Goal: Information Seeking & Learning: Learn about a topic

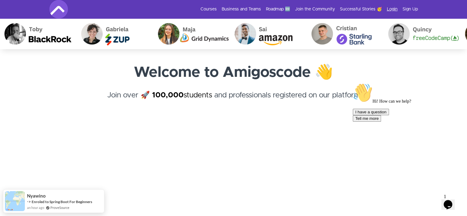
click at [392, 9] on link "Login" at bounding box center [392, 9] width 11 height 6
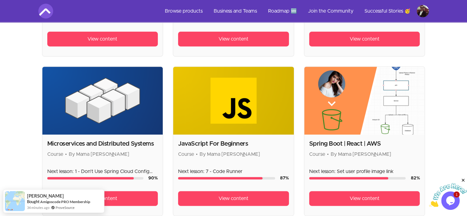
scroll to position [307, 0]
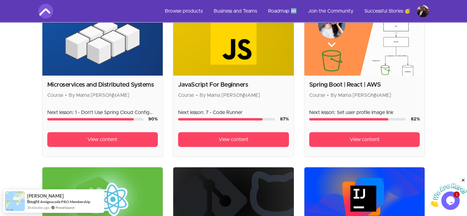
click at [60, 86] on h2 "Microservices and Distributed Systems" at bounding box center [102, 84] width 111 height 9
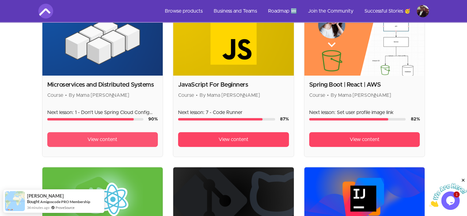
click at [98, 142] on span "View content" at bounding box center [103, 139] width 30 height 7
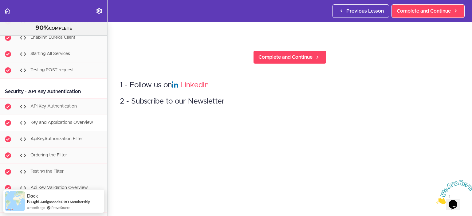
scroll to position [3271, 0]
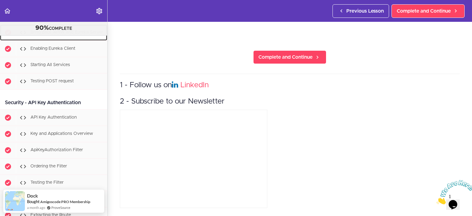
click at [47, 39] on div "Bring Back APIW and Eureka Server" at bounding box center [61, 33] width 91 height 14
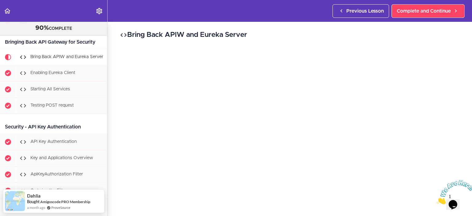
scroll to position [31, 0]
drag, startPoint x: 468, startPoint y: 179, endPoint x: 894, endPoint y: 356, distance: 460.9
click at [436, 200] on icon "Close" at bounding box center [436, 202] width 0 height 5
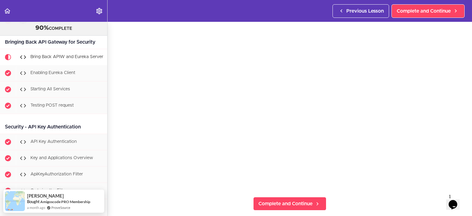
scroll to position [61, 0]
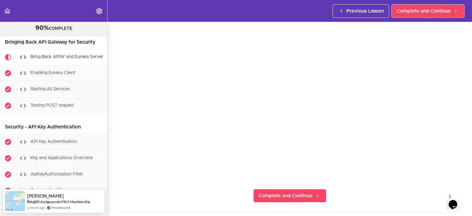
click at [193, 194] on section "Microservices and Distributed Systems 90% COMPLETE Getting Started 1 - Few Word…" at bounding box center [236, 119] width 472 height 194
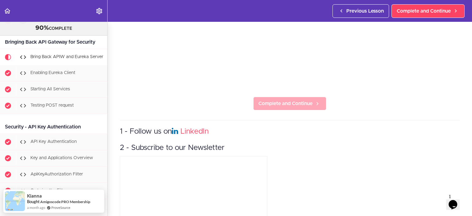
scroll to position [123, 0]
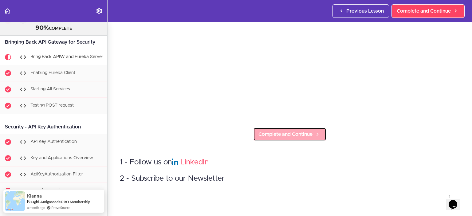
click at [266, 131] on span "Complete and Continue" at bounding box center [285, 134] width 54 height 7
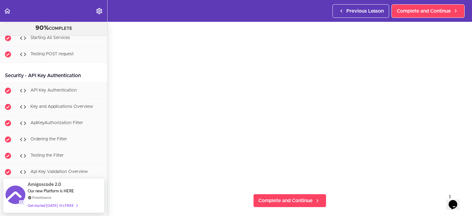
scroll to position [123, 0]
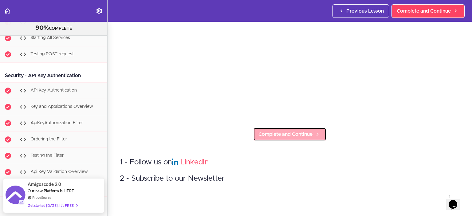
click at [275, 133] on span "Complete and Continue" at bounding box center [285, 134] width 54 height 7
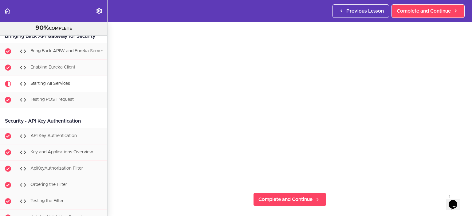
scroll to position [61, 0]
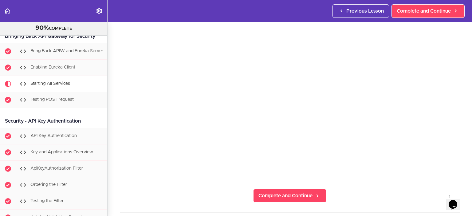
click at [397, 196] on section "Microservices and Distributed Systems 90% COMPLETE Getting Started 1 - Few Word…" at bounding box center [236, 119] width 472 height 194
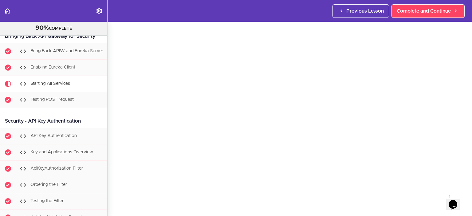
scroll to position [3283, 0]
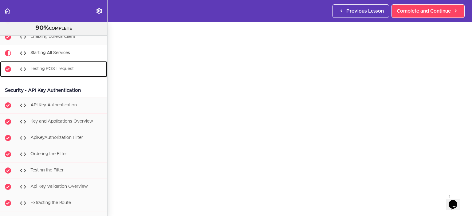
click at [71, 71] on span "Testing POST request" at bounding box center [51, 69] width 43 height 4
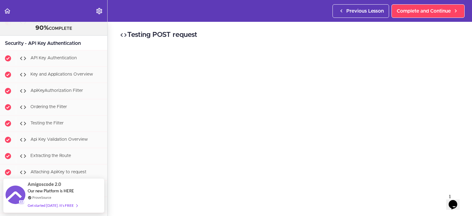
scroll to position [31, 0]
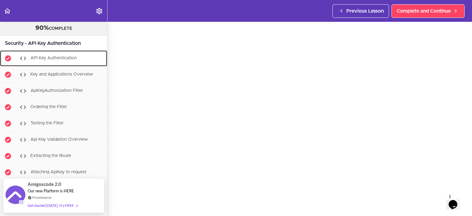
click at [52, 60] on span "API Key Authentication" at bounding box center [53, 58] width 46 height 4
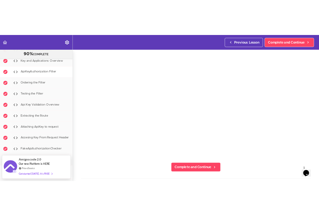
scroll to position [31, 0]
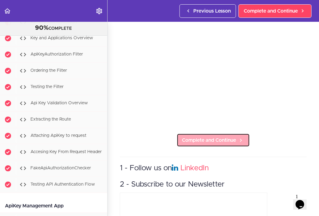
click at [186, 137] on span "Complete and Continue" at bounding box center [209, 140] width 54 height 7
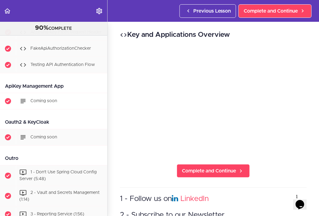
scroll to position [3424, 0]
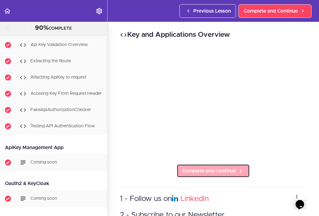
click at [182, 169] on span "Complete and Continue" at bounding box center [209, 170] width 54 height 7
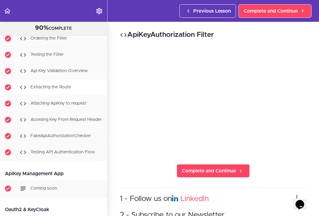
scroll to position [3368, 0]
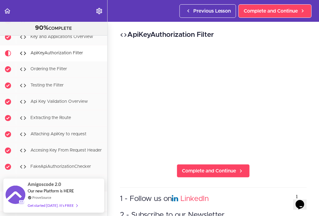
click at [118, 123] on div "ApiKeyAuthorization Filter Complete and Continue 1 - Follow us on LinkedIn 2 - …" at bounding box center [212, 119] width 211 height 194
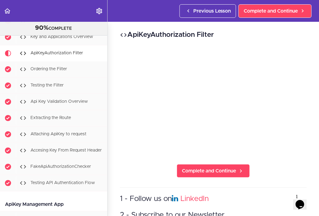
click at [131, 176] on div "ApiKeyAuthorization Filter Complete and Continue 1 - Follow us on LinkedIn 2 - …" at bounding box center [212, 119] width 211 height 194
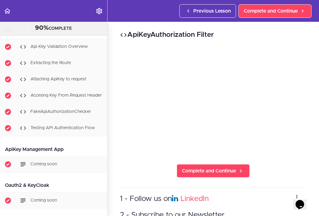
scroll to position [3429, 0]
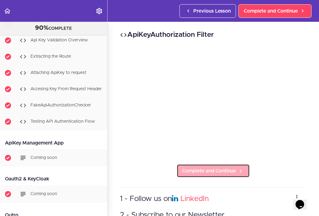
click at [210, 169] on span "Complete and Continue" at bounding box center [209, 170] width 54 height 7
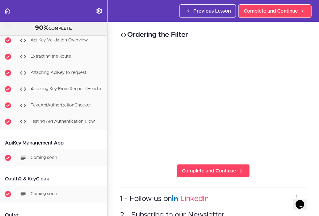
scroll to position [3415, 0]
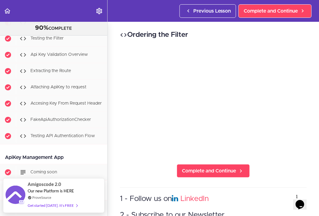
click at [274, 160] on div "Ordering the Filter Complete and Continue 1 - Follow us on LinkedIn 2 - Subscri…" at bounding box center [212, 119] width 211 height 194
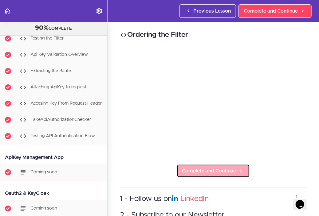
click at [209, 164] on link "Complete and Continue" at bounding box center [213, 171] width 73 height 14
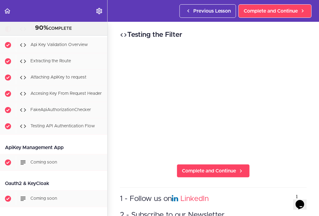
scroll to position [3431, 0]
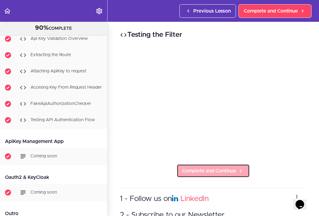
click at [195, 167] on span "Complete and Continue" at bounding box center [209, 170] width 54 height 7
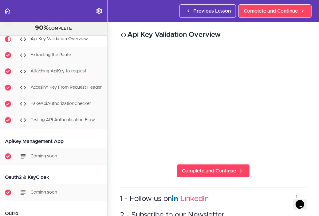
scroll to position [3447, 0]
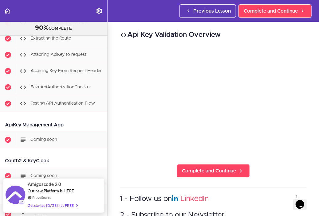
click at [274, 167] on div "Api Key Validation Overview Complete and Continue 1 - Follow us on LinkedIn 2 -…" at bounding box center [212, 119] width 211 height 194
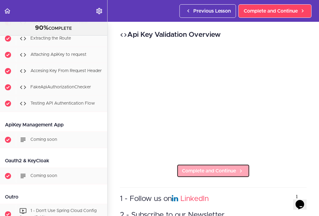
click at [211, 164] on link "Complete and Continue" at bounding box center [213, 171] width 73 height 14
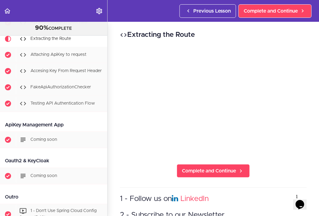
scroll to position [3463, 0]
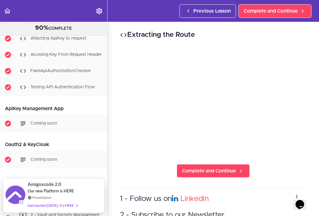
click at [161, 159] on div "Extracting the Route Complete and Continue 1 - Follow us on LinkedIn 2 - Subscr…" at bounding box center [212, 119] width 211 height 194
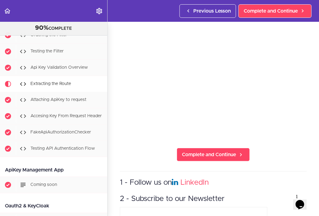
scroll to position [31, 0]
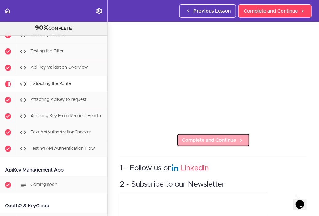
click at [195, 141] on span "Complete and Continue" at bounding box center [209, 140] width 54 height 7
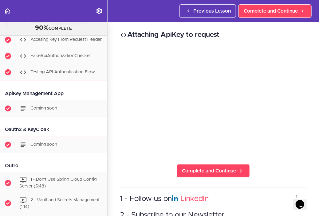
scroll to position [3479, 0]
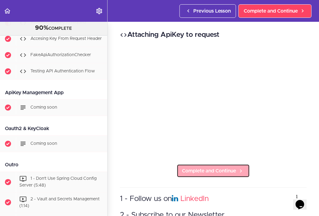
click at [201, 167] on span "Complete and Continue" at bounding box center [209, 170] width 54 height 7
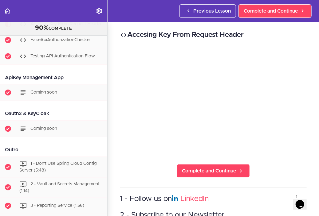
scroll to position [3496, 0]
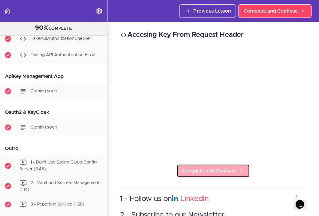
click at [226, 167] on span "Complete and Continue" at bounding box center [209, 170] width 54 height 7
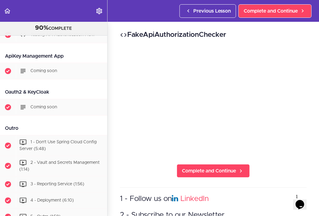
scroll to position [3516, 0]
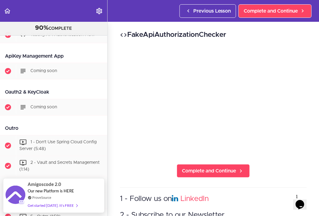
click at [113, 88] on div "FakeApiAuthorizationChecker Complete and Continue 1 - Follow us on LinkedIn 2 -…" at bounding box center [212, 119] width 211 height 194
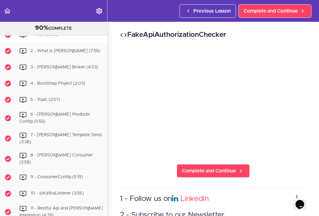
scroll to position [3025, 0]
